Goal: Find specific page/section: Find specific page/section

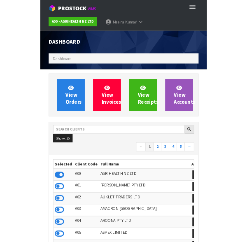
scroll to position [651, 235]
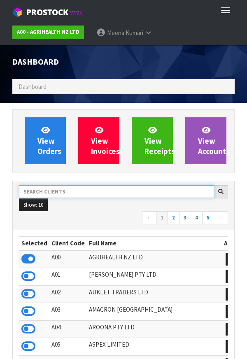
click at [87, 189] on input "text" at bounding box center [116, 191] width 195 height 13
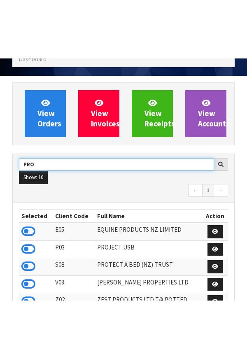
scroll to position [105, 0]
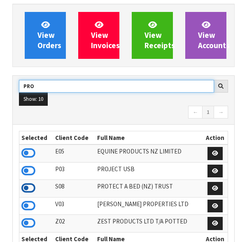
type input "PRO"
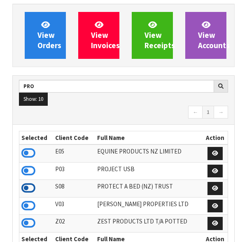
click at [32, 191] on icon at bounding box center [28, 188] width 14 height 12
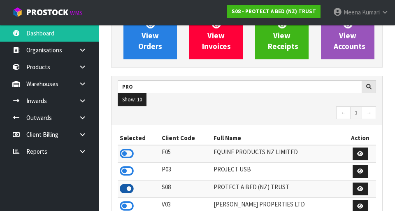
scroll to position [670, 284]
click at [87, 89] on link at bounding box center [85, 83] width 26 height 17
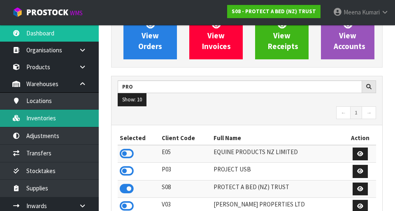
click at [41, 116] on link "Inventories" at bounding box center [49, 117] width 99 height 17
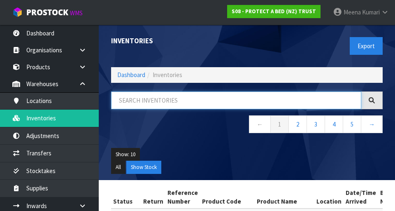
click at [185, 102] on input "text" at bounding box center [236, 100] width 250 height 18
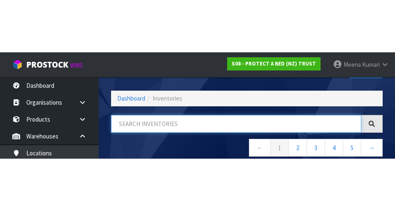
scroll to position [47, 0]
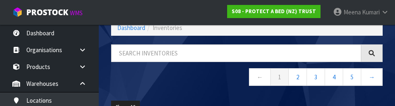
click at [194, 80] on nav "← 1 2 3 4 5 →" at bounding box center [247, 78] width 272 height 20
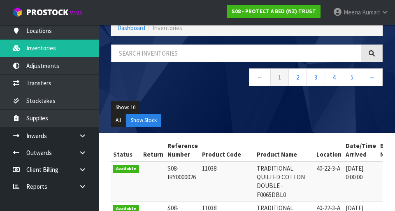
scroll to position [69, 0]
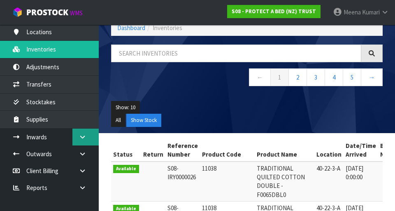
click at [89, 137] on link at bounding box center [85, 136] width 26 height 17
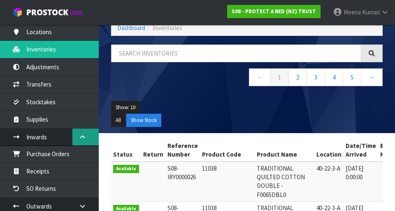
click at [79, 130] on link at bounding box center [85, 136] width 26 height 17
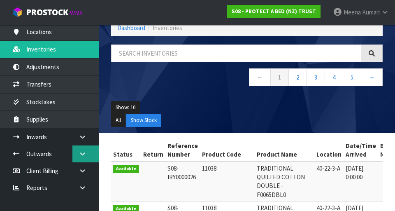
click at [90, 159] on link at bounding box center [85, 153] width 26 height 17
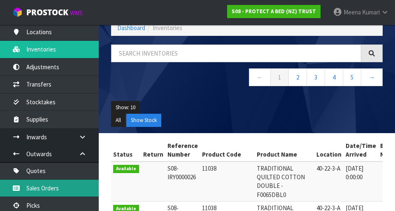
click at [65, 187] on link "Sales Orders" at bounding box center [49, 187] width 99 height 17
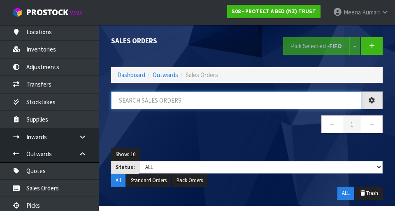
click at [189, 100] on input "text" at bounding box center [236, 100] width 250 height 18
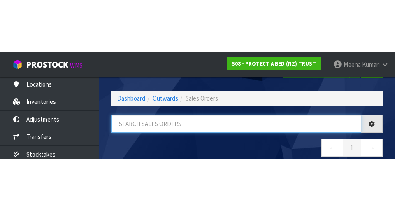
scroll to position [47, 0]
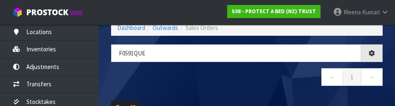
click at [246, 74] on nav "← 1 →" at bounding box center [247, 78] width 272 height 20
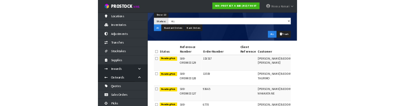
scroll to position [0, 0]
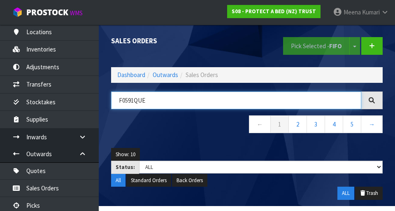
click at [165, 99] on input "F0591QUE" at bounding box center [236, 100] width 250 height 18
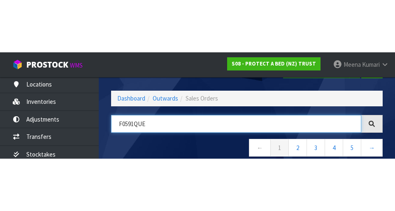
scroll to position [47, 0]
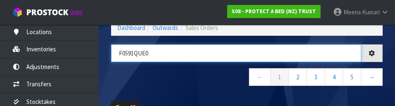
type input "F0591QUE0"
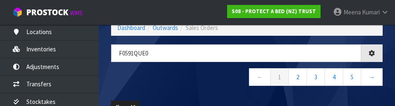
click at [199, 74] on nav "← 1 2 3 4 5 →" at bounding box center [247, 78] width 272 height 20
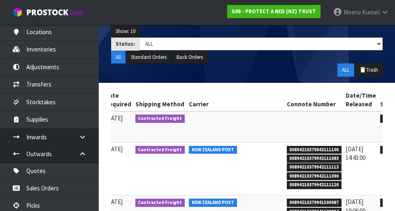
scroll to position [0, 312]
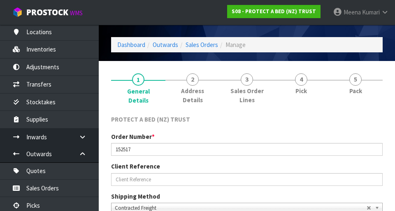
scroll to position [21, 0]
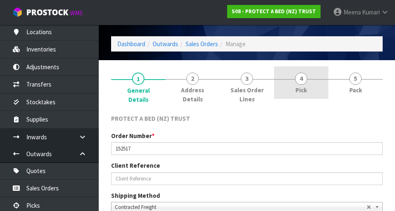
click at [246, 82] on span "4" at bounding box center [301, 78] width 12 height 12
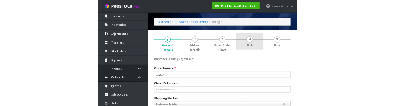
scroll to position [0, 0]
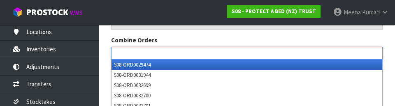
type input "Select Some Options"
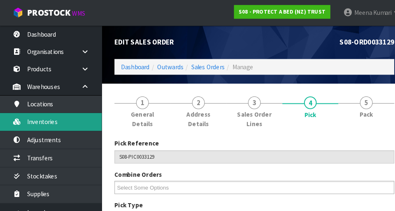
click at [55, 124] on link "Inventories" at bounding box center [49, 117] width 99 height 17
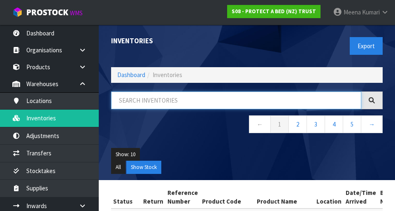
click at [198, 108] on input "text" at bounding box center [236, 100] width 250 height 18
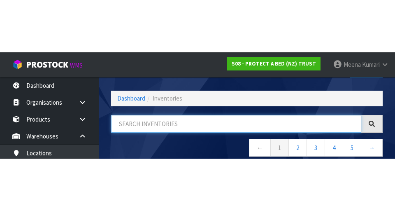
scroll to position [47, 0]
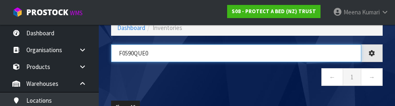
type input "F0590QUE0"
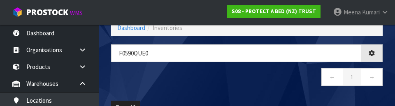
click at [230, 83] on nav "← 1 →" at bounding box center [247, 78] width 272 height 20
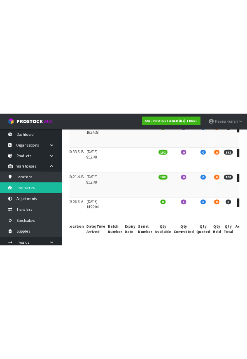
scroll to position [0, 0]
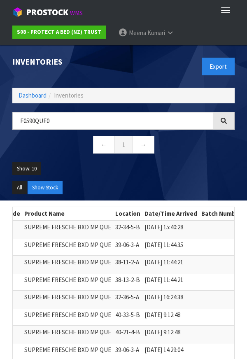
click at [182, 335] on td "[DATE] 9:12:48" at bounding box center [170, 334] width 57 height 18
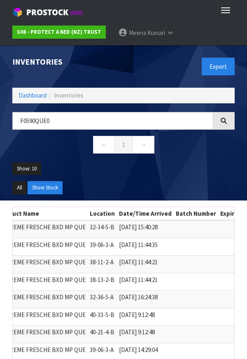
click at [174, 328] on td at bounding box center [196, 334] width 44 height 18
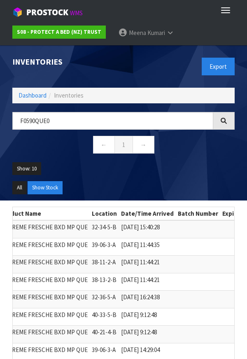
click at [176, 325] on td at bounding box center [198, 317] width 44 height 18
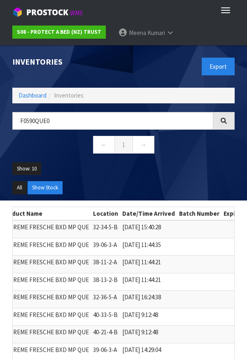
click at [178, 324] on td at bounding box center [199, 317] width 44 height 18
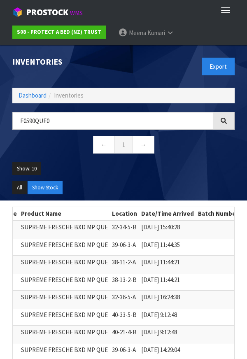
click at [180, 321] on td "[DATE] 9:12:48" at bounding box center [167, 317] width 57 height 18
click at [176, 322] on td "[DATE] 9:12:48" at bounding box center [167, 317] width 57 height 18
click at [178, 322] on td "[DATE] 9:12:48" at bounding box center [167, 317] width 57 height 18
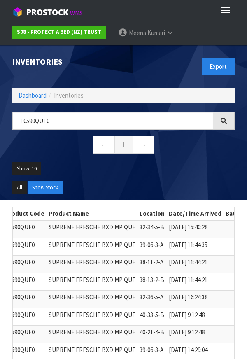
click at [169, 321] on td "[DATE] 9:12:48" at bounding box center [195, 317] width 57 height 18
click at [170, 322] on td "[DATE] 9:12:48" at bounding box center [195, 317] width 57 height 18
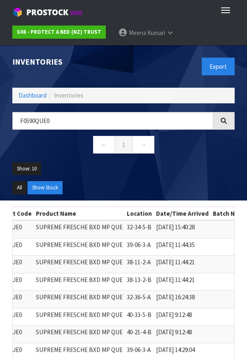
click at [170, 321] on td "[DATE] 9:12:48" at bounding box center [182, 317] width 57 height 18
click at [174, 321] on td "[DATE] 9:12:48" at bounding box center [182, 317] width 57 height 18
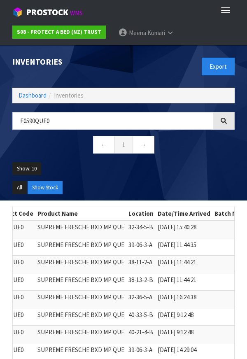
click at [173, 321] on td "[DATE] 9:12:48" at bounding box center [184, 317] width 57 height 18
click at [172, 321] on td "[DATE] 9:12:48" at bounding box center [184, 317] width 57 height 18
click at [177, 320] on td "[DATE] 9:12:48" at bounding box center [184, 317] width 57 height 18
click at [174, 320] on td "[DATE] 9:12:48" at bounding box center [184, 317] width 57 height 18
click at [177, 320] on td "[DATE] 9:12:48" at bounding box center [184, 317] width 57 height 18
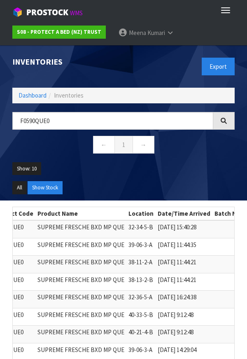
click at [178, 319] on td "[DATE] 9:12:48" at bounding box center [184, 317] width 57 height 18
click at [176, 320] on td "[DATE] 9:12:48" at bounding box center [184, 317] width 57 height 18
click at [175, 321] on td "[DATE] 9:12:48" at bounding box center [184, 317] width 57 height 18
click at [176, 321] on td "[DATE] 9:12:48" at bounding box center [184, 317] width 57 height 18
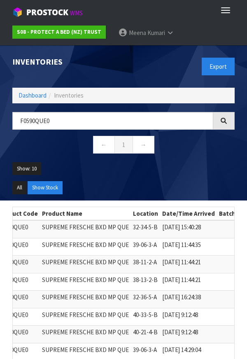
scroll to position [0, 122]
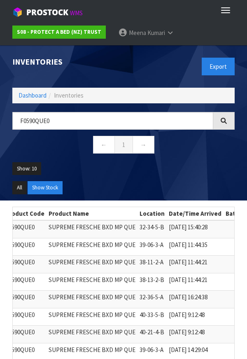
click at [178, 320] on td "[DATE] 9:12:48" at bounding box center [195, 317] width 57 height 18
click at [181, 319] on td "[DATE] 9:12:48" at bounding box center [195, 317] width 57 height 18
click at [179, 321] on td "[DATE] 9:12:48" at bounding box center [195, 317] width 57 height 18
click at [181, 320] on td "[DATE] 9:12:48" at bounding box center [195, 317] width 57 height 18
click at [179, 321] on td "[DATE] 9:12:48" at bounding box center [195, 317] width 57 height 18
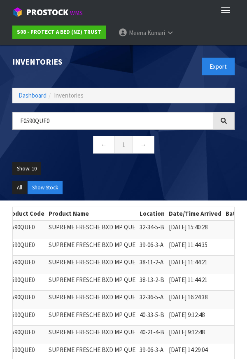
click at [184, 320] on td "[DATE] 9:12:48" at bounding box center [195, 317] width 57 height 18
click at [167, 324] on td "[DATE] 9:12:48" at bounding box center [195, 317] width 57 height 18
click at [183, 321] on td "[DATE] 9:12:48" at bounding box center [195, 317] width 57 height 18
click at [181, 321] on td "[DATE] 9:12:48" at bounding box center [195, 317] width 57 height 18
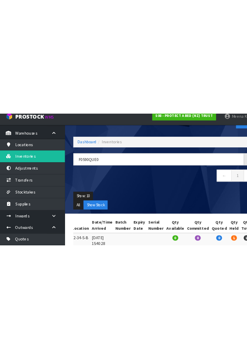
scroll to position [0, 0]
